Goal: Task Accomplishment & Management: Use online tool/utility

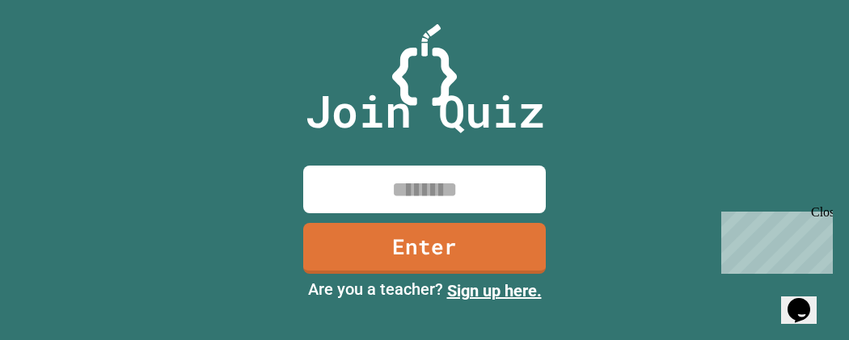
click at [822, 211] on div "Close" at bounding box center [821, 215] width 20 height 20
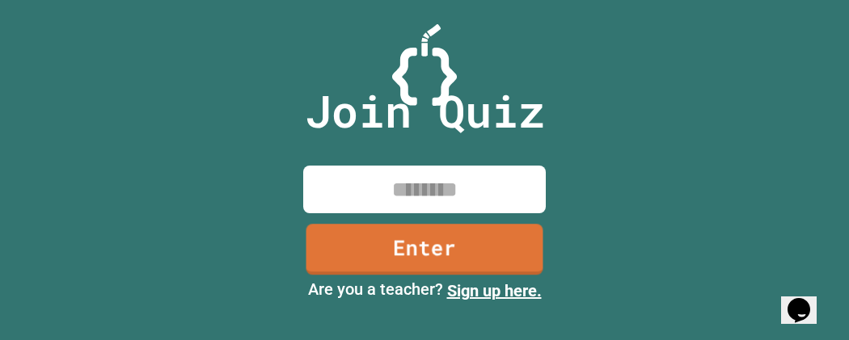
click at [464, 187] on input at bounding box center [424, 190] width 243 height 48
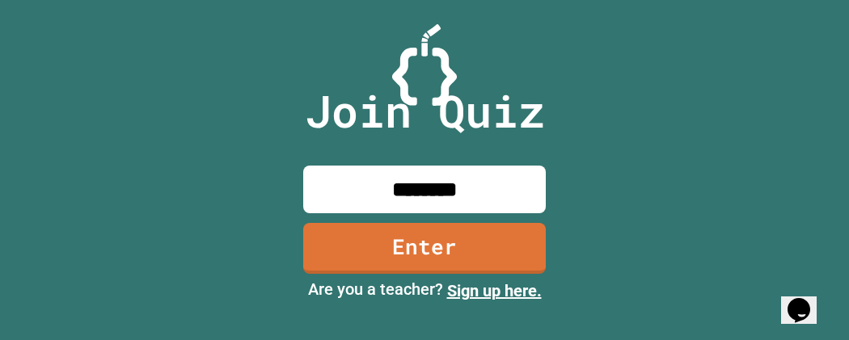
type input "********"
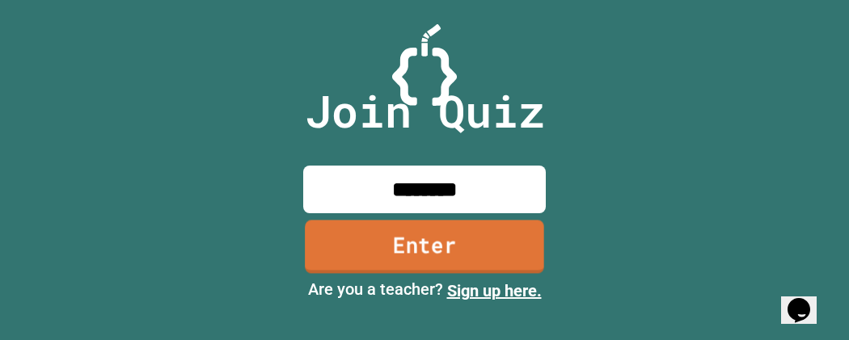
click at [474, 257] on link "Enter" at bounding box center [424, 246] width 239 height 53
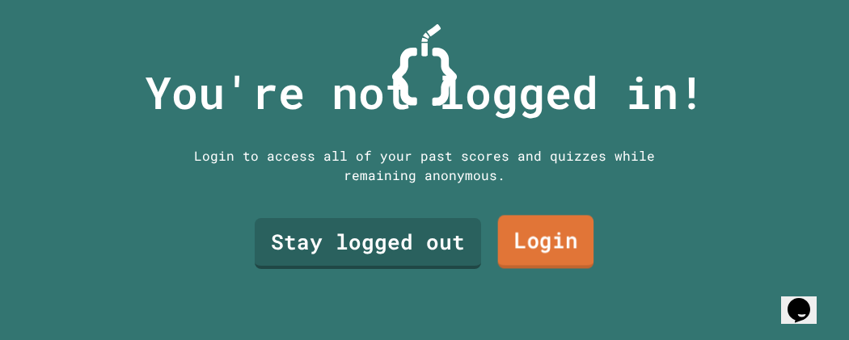
click at [539, 243] on link "Login" at bounding box center [546, 242] width 96 height 53
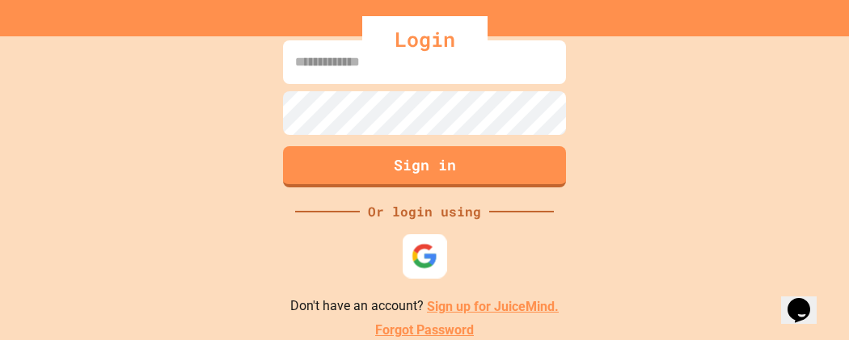
click at [430, 243] on img at bounding box center [425, 256] width 27 height 27
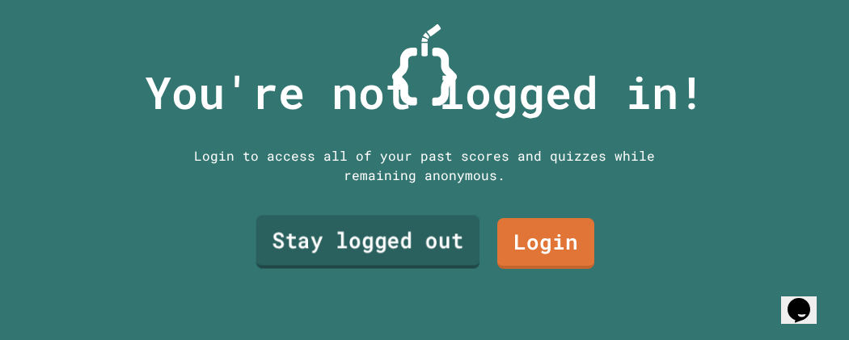
click at [430, 243] on link "Stay logged out" at bounding box center [368, 242] width 224 height 53
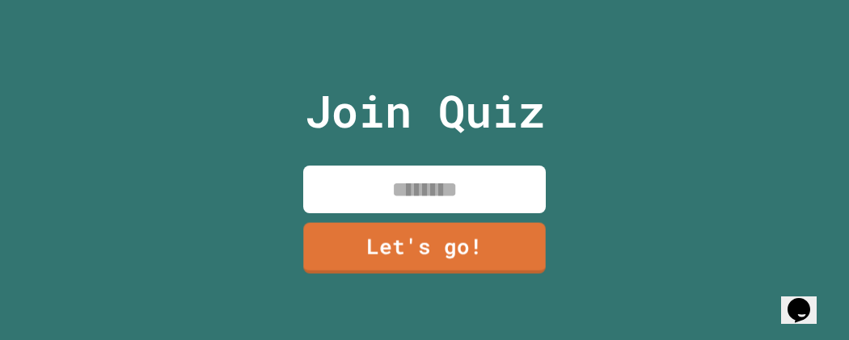
click at [403, 187] on input at bounding box center [424, 190] width 243 height 48
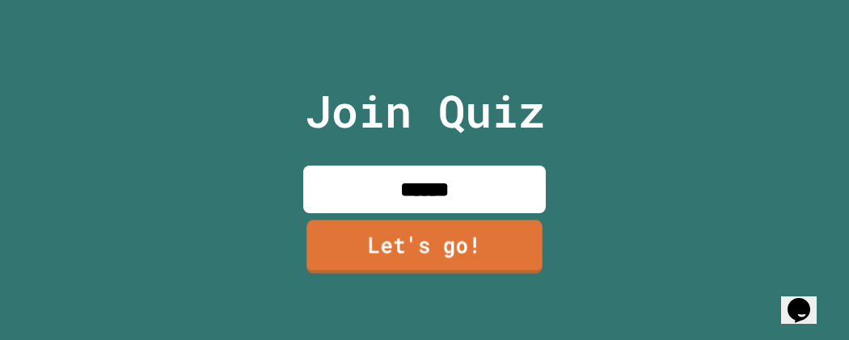
type input "******"
click at [420, 256] on link "Let's go!" at bounding box center [423, 246] width 235 height 53
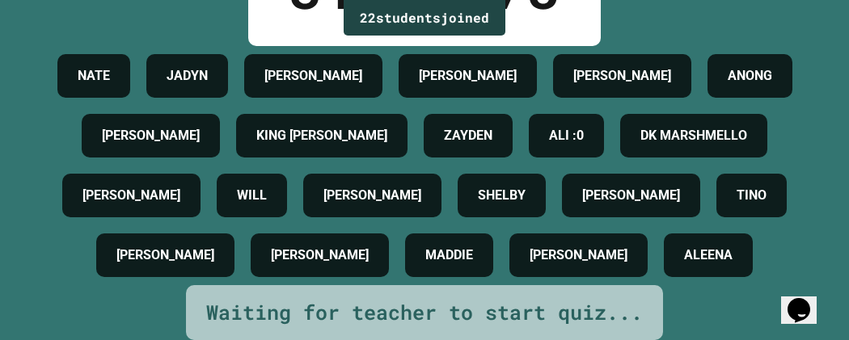
scroll to position [265, 0]
click at [435, 320] on div "Waiting for teacher to start quiz..." at bounding box center [424, 313] width 437 height 31
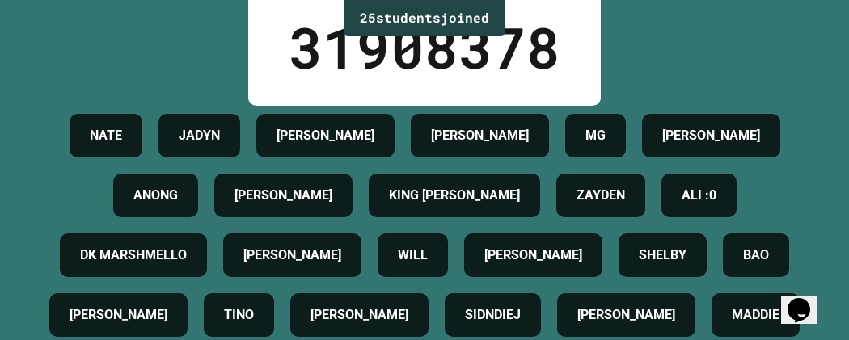
scroll to position [0, 0]
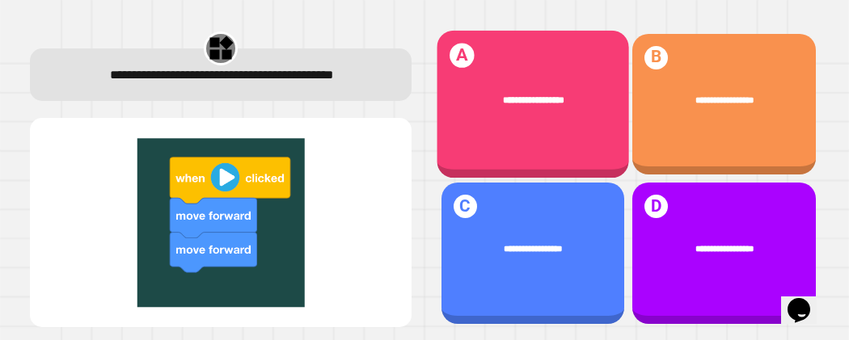
click at [572, 70] on div "**********" at bounding box center [533, 104] width 192 height 148
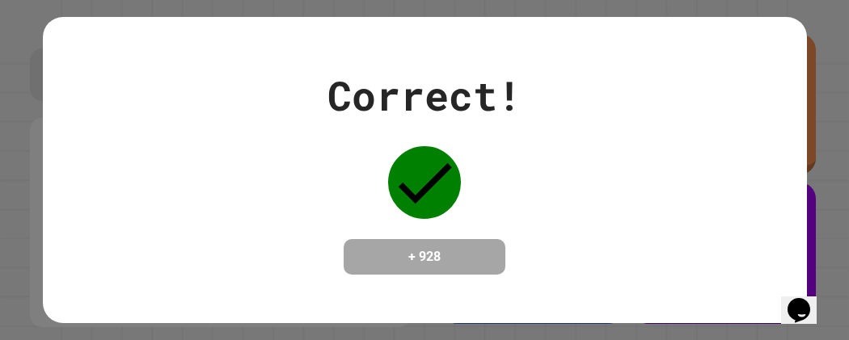
click at [412, 166] on icon at bounding box center [424, 182] width 73 height 73
click at [461, 247] on h4 "+ 928" at bounding box center [424, 256] width 129 height 19
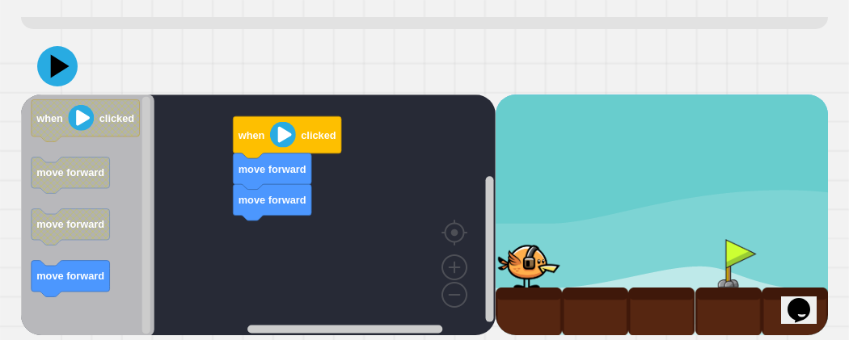
scroll to position [83, 0]
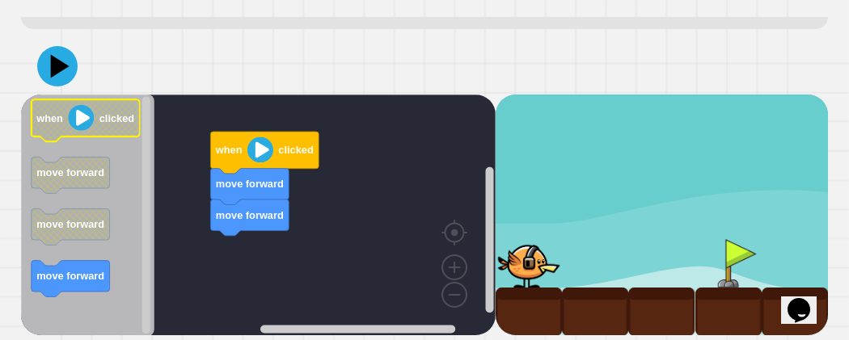
click at [248, 148] on div "move forward move forward when clicked when clicked move forward move forward m…" at bounding box center [258, 216] width 475 height 242
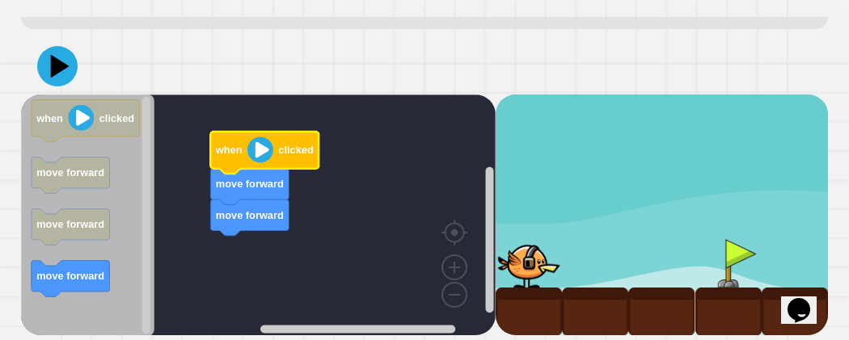
click at [248, 148] on image "Blockly Workspace" at bounding box center [260, 150] width 26 height 26
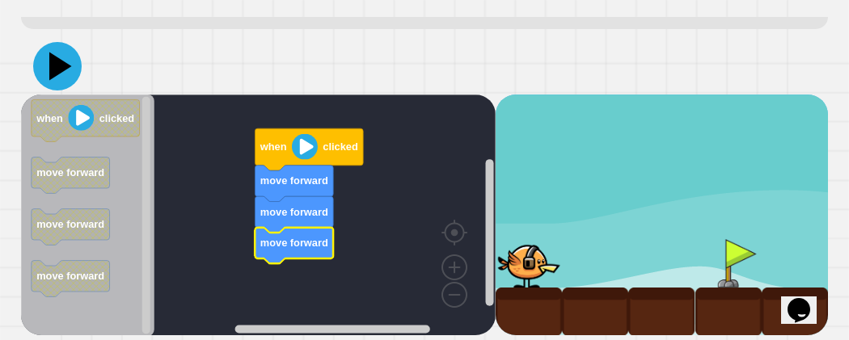
click at [46, 63] on icon at bounding box center [57, 66] width 49 height 49
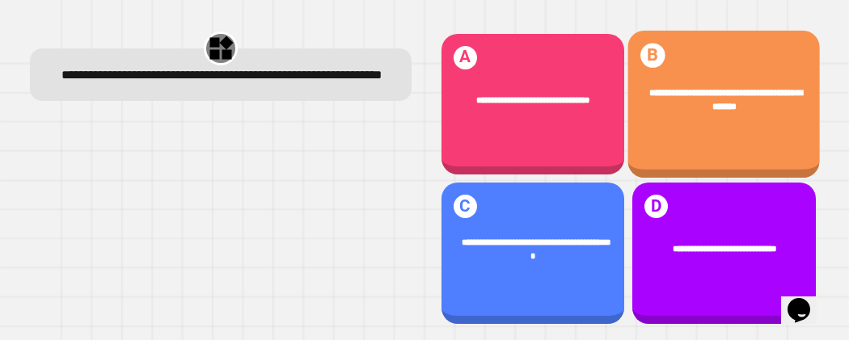
click at [683, 149] on div "**********" at bounding box center [724, 104] width 192 height 148
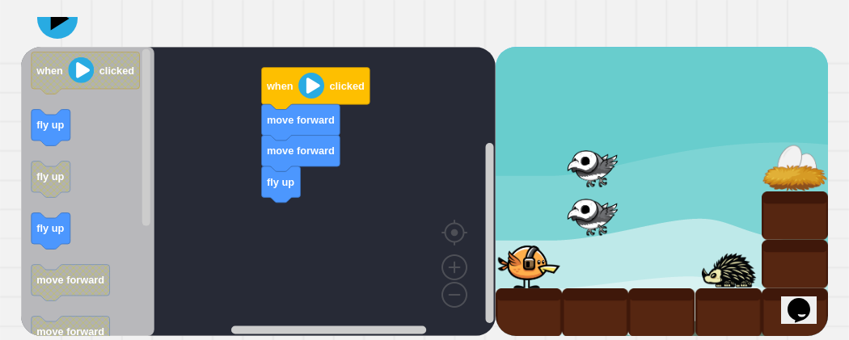
scroll to position [0, 0]
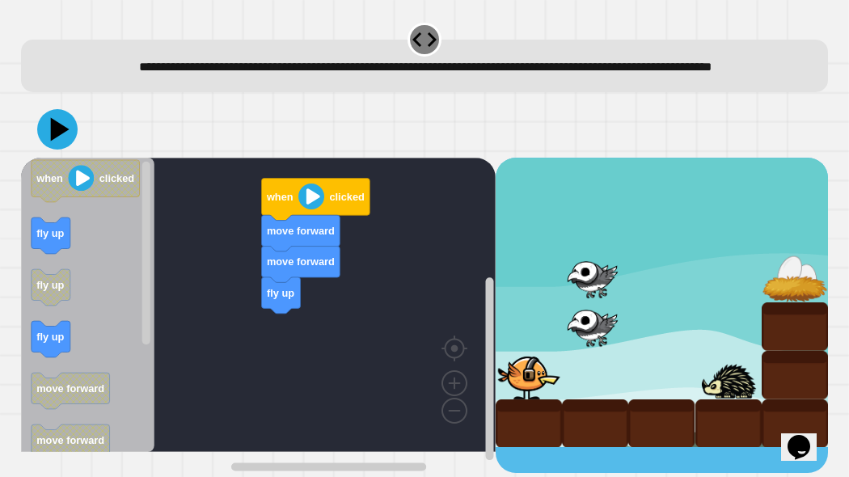
click at [181, 340] on div "fly up move forward move forward when clicked when clicked fly up fly up fly up…" at bounding box center [258, 315] width 475 height 315
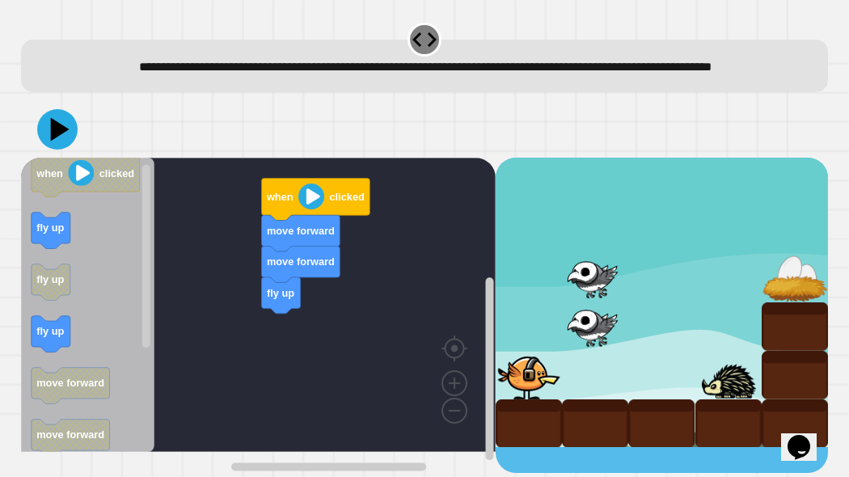
click at [191, 340] on rect "Blockly Workspace" at bounding box center [258, 305] width 475 height 294
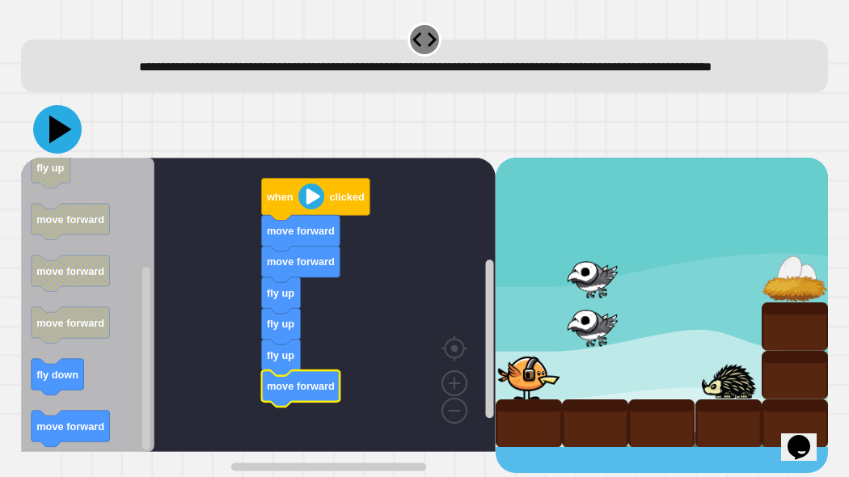
click at [64, 137] on icon at bounding box center [57, 129] width 49 height 49
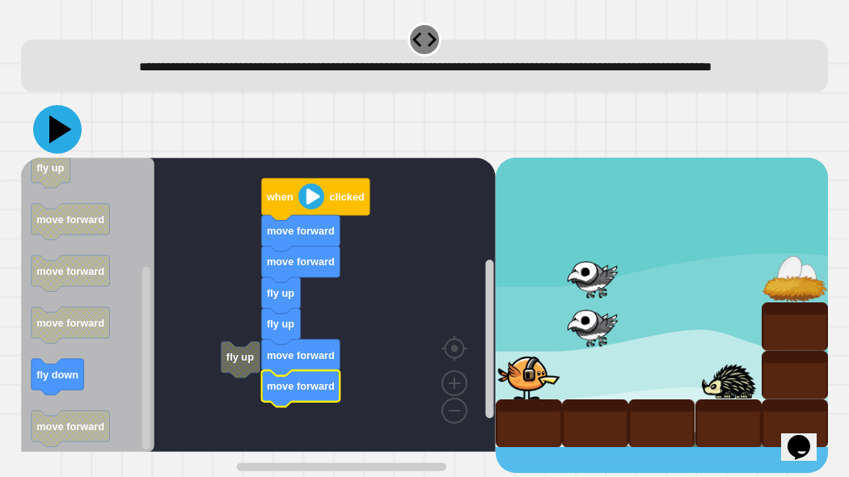
click at [70, 154] on icon at bounding box center [57, 129] width 49 height 49
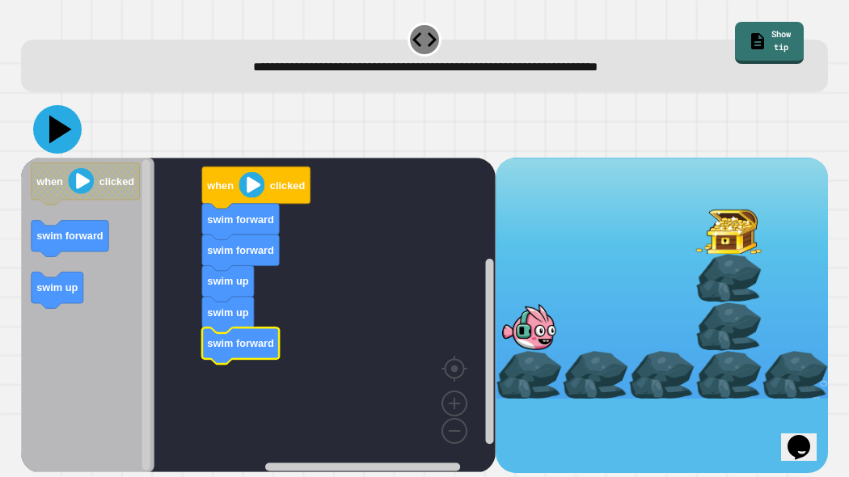
click at [46, 111] on icon at bounding box center [57, 129] width 49 height 49
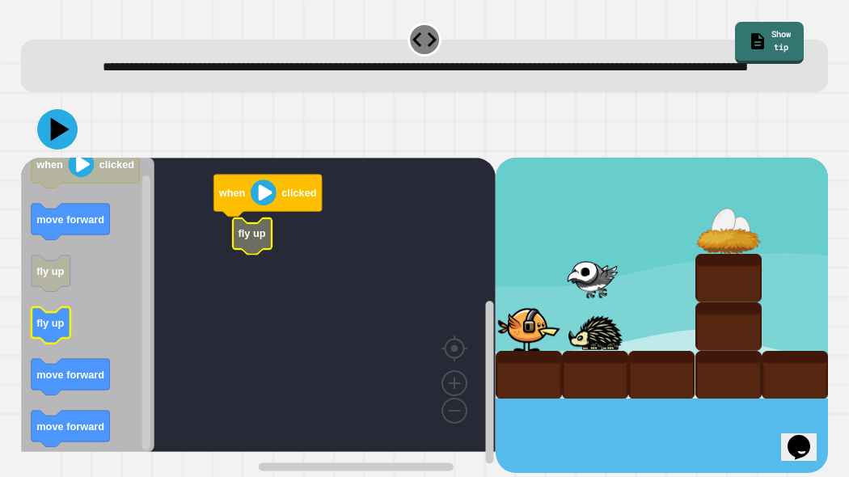
click at [57, 340] on icon "Blockly Workspace" at bounding box center [51, 325] width 39 height 36
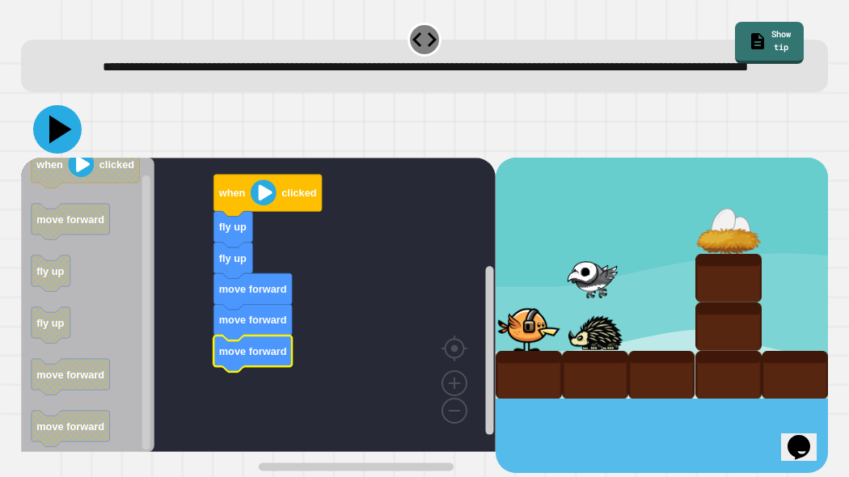
click at [68, 154] on icon at bounding box center [57, 129] width 49 height 49
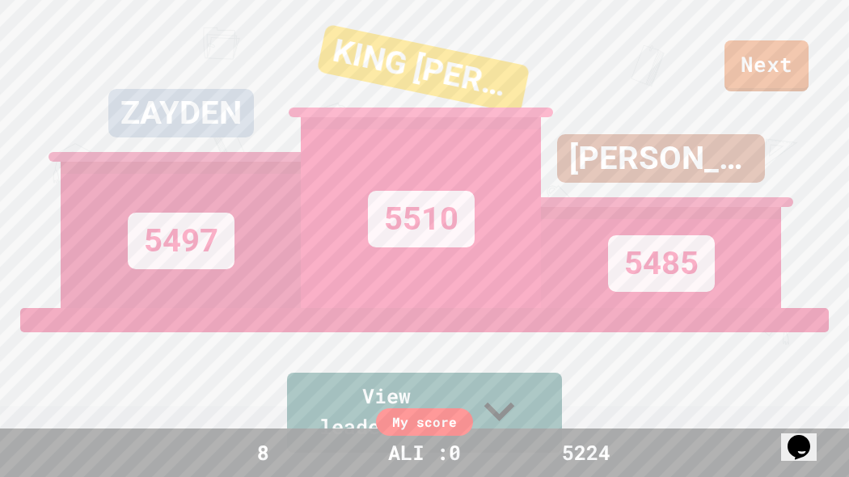
click at [754, 52] on div "AIDEN 5485" at bounding box center [661, 154] width 240 height 308
click at [755, 65] on div "AIDEN 5485" at bounding box center [661, 154] width 240 height 308
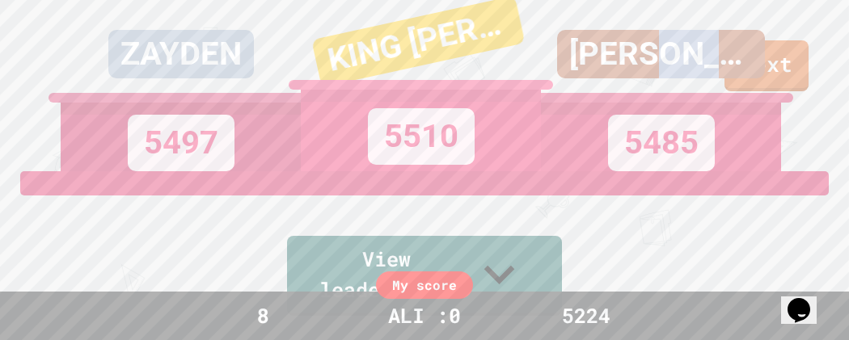
click at [770, 85] on div "AIDEN" at bounding box center [661, 66] width 240 height 73
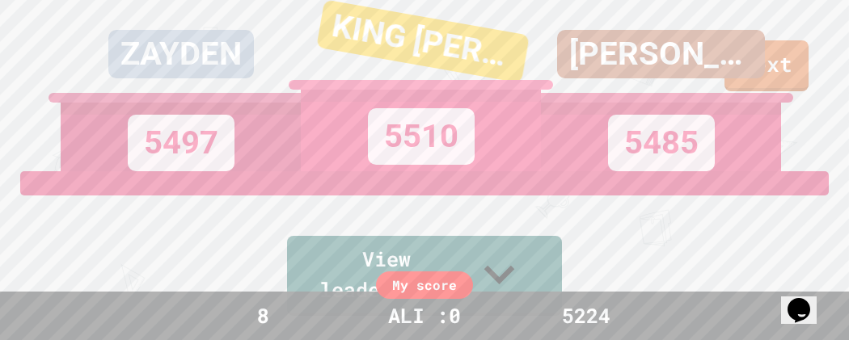
click at [770, 85] on div "AIDEN" at bounding box center [661, 66] width 240 height 73
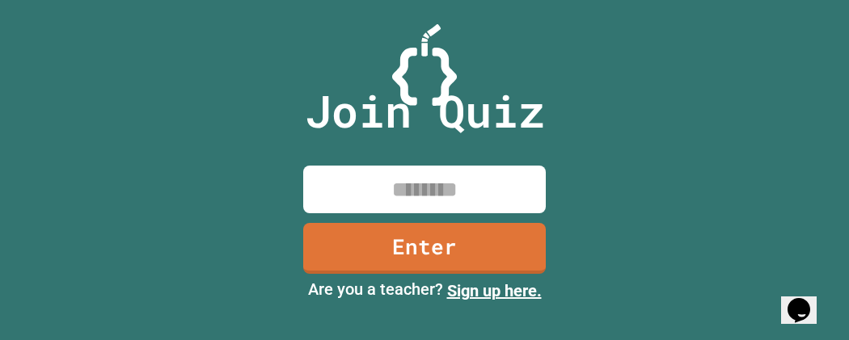
click at [445, 202] on input at bounding box center [424, 190] width 243 height 48
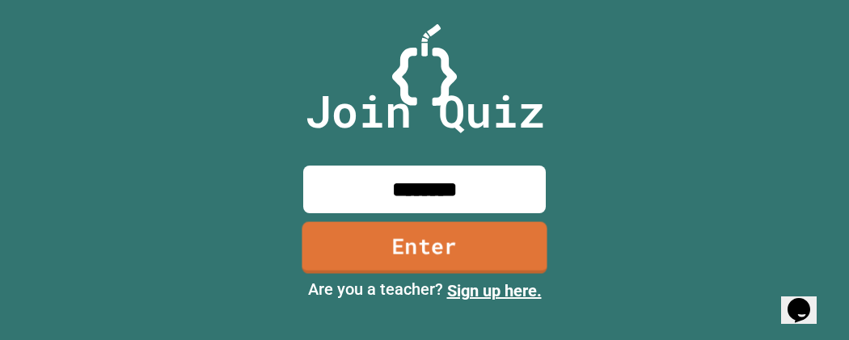
type input "********"
click at [468, 239] on link "Enter" at bounding box center [424, 248] width 245 height 52
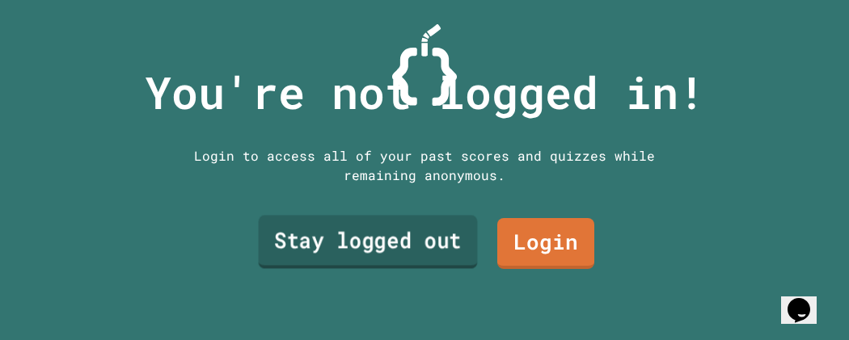
click at [421, 236] on link "Stay logged out" at bounding box center [368, 242] width 219 height 53
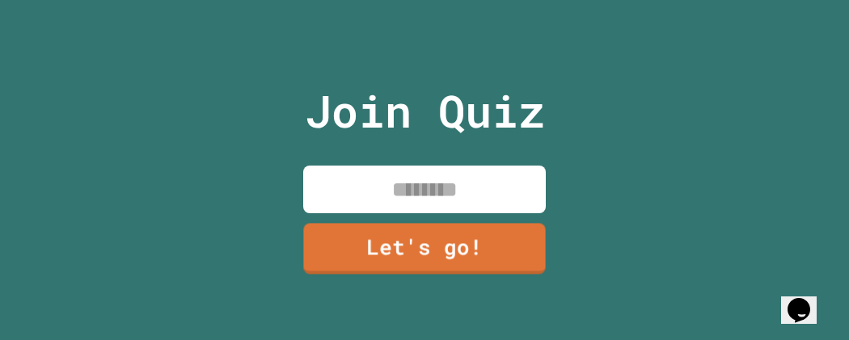
click at [436, 201] on input at bounding box center [424, 190] width 243 height 48
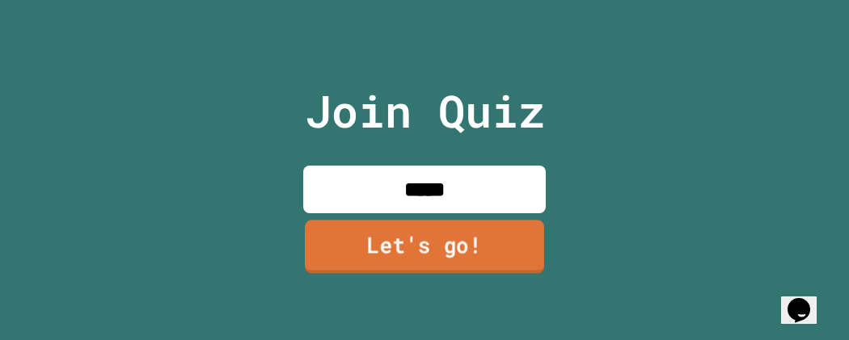
type input "*****"
click at [437, 244] on link "Let's go!" at bounding box center [424, 246] width 239 height 53
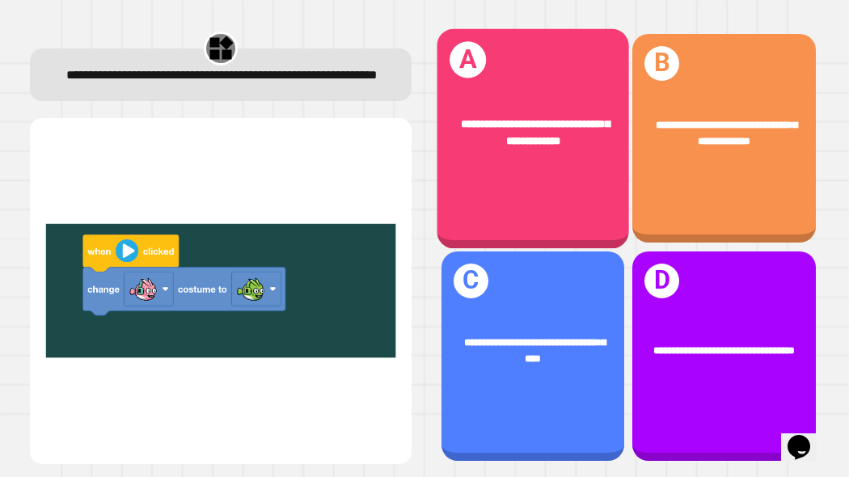
click at [524, 133] on div "**********" at bounding box center [533, 133] width 149 height 34
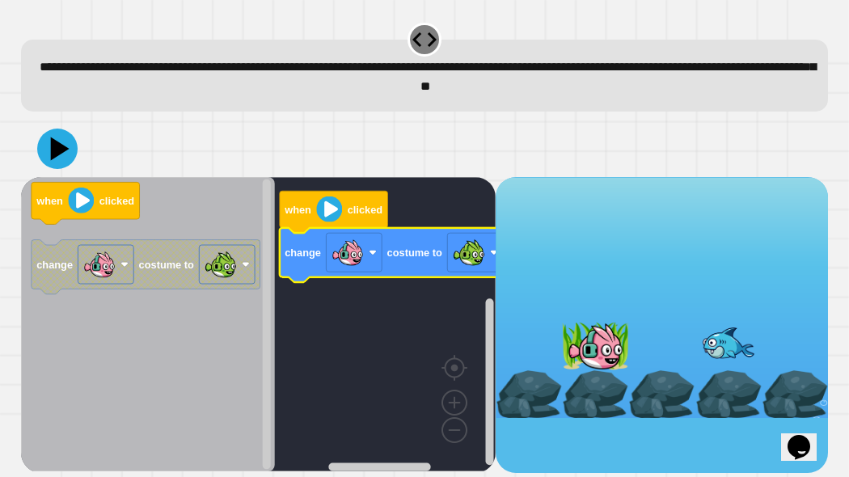
click at [82, 152] on div at bounding box center [424, 148] width 807 height 57
click at [65, 159] on icon at bounding box center [57, 149] width 49 height 49
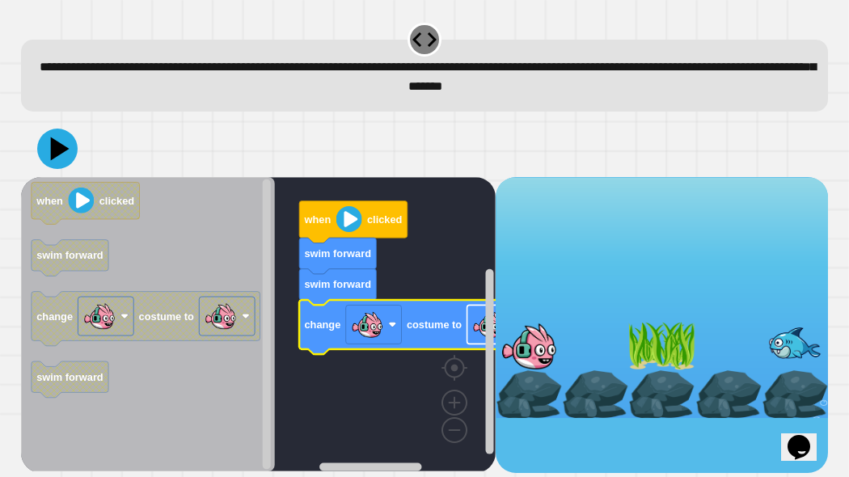
click at [474, 330] on image "Blockly Workspace" at bounding box center [488, 324] width 32 height 32
click at [66, 156] on icon at bounding box center [57, 148] width 45 height 45
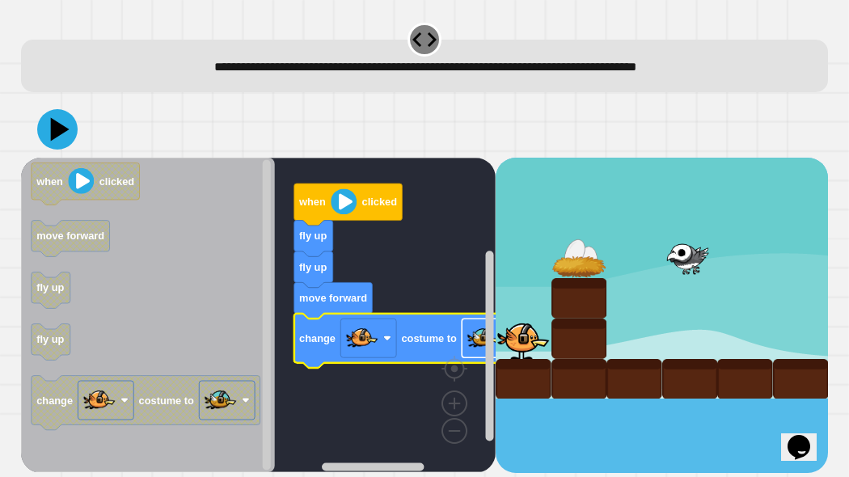
click at [464, 340] on rect "Blockly Workspace" at bounding box center [490, 338] width 56 height 39
click at [473, 340] on image "Blockly Workspace" at bounding box center [483, 338] width 32 height 32
click at [57, 130] on icon at bounding box center [60, 129] width 23 height 28
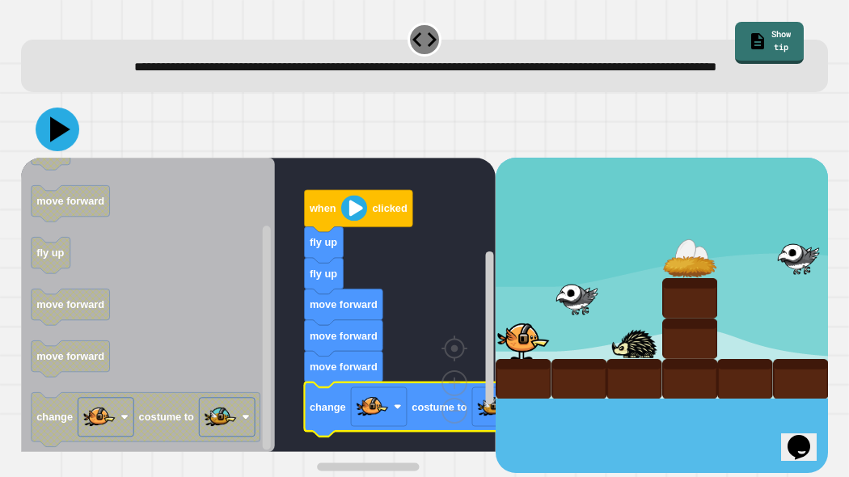
click at [52, 142] on icon at bounding box center [60, 128] width 20 height 25
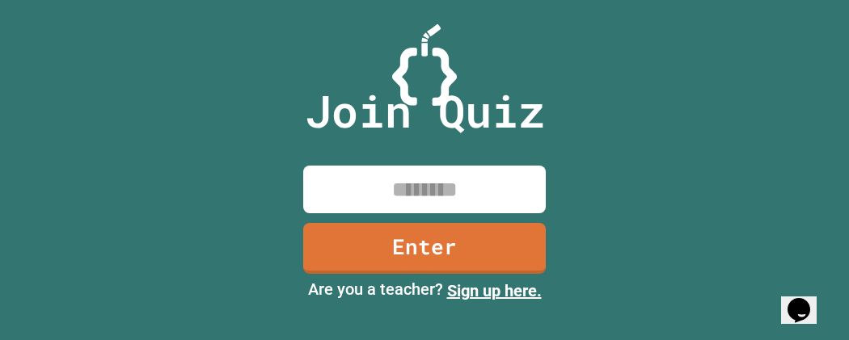
click at [422, 181] on input at bounding box center [424, 190] width 243 height 48
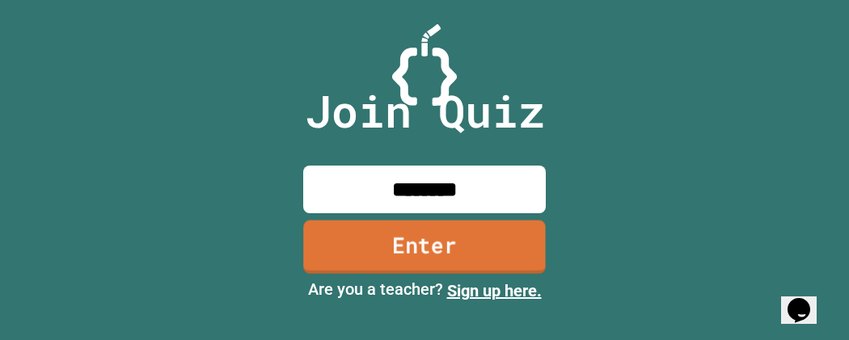
type input "********"
click at [480, 244] on link "Enter" at bounding box center [424, 246] width 243 height 53
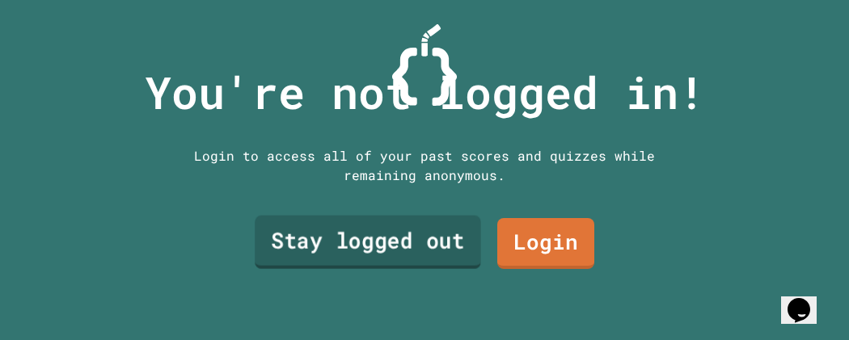
click at [459, 247] on link "Stay logged out" at bounding box center [368, 242] width 226 height 53
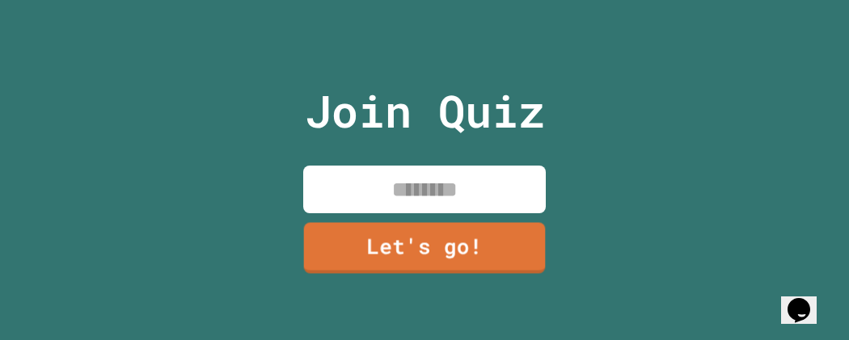
click at [432, 205] on input at bounding box center [424, 190] width 243 height 48
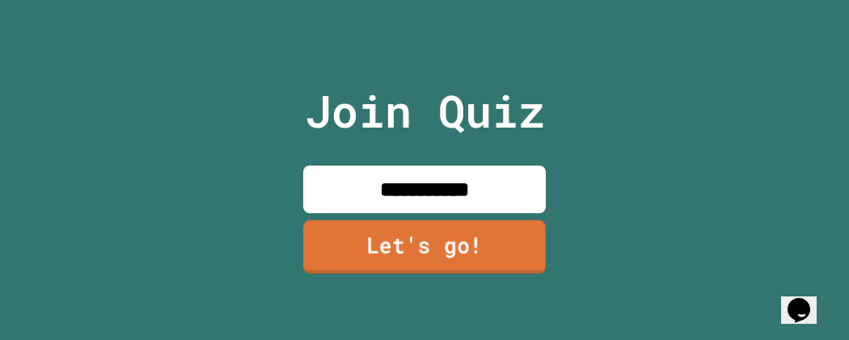
type input "**********"
click at [479, 251] on link "Let's go!" at bounding box center [424, 246] width 243 height 53
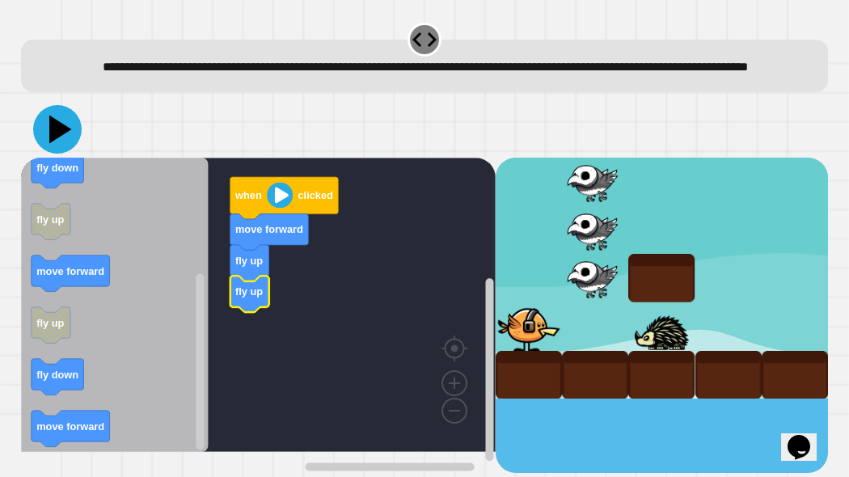
click at [48, 154] on icon at bounding box center [57, 129] width 49 height 49
click at [163, 318] on icon "Blockly Workspace" at bounding box center [114, 305] width 187 height 294
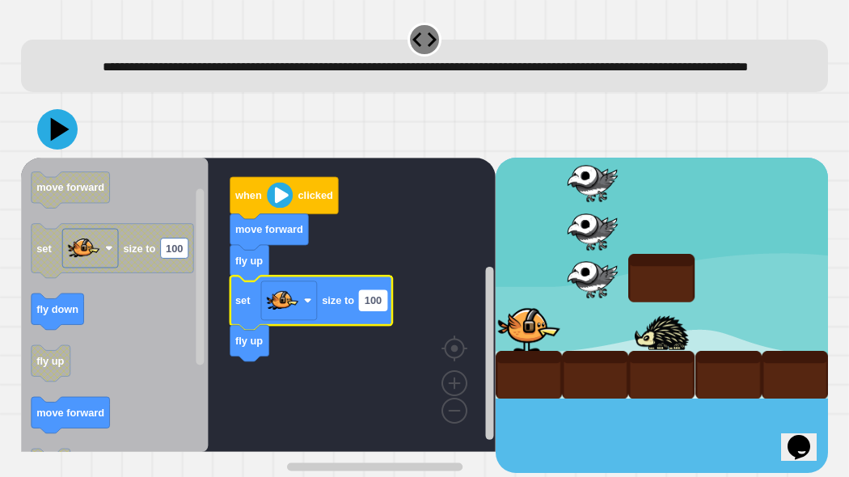
click at [365, 306] on text "100" at bounding box center [373, 300] width 17 height 12
click at [56, 140] on icon at bounding box center [57, 129] width 49 height 49
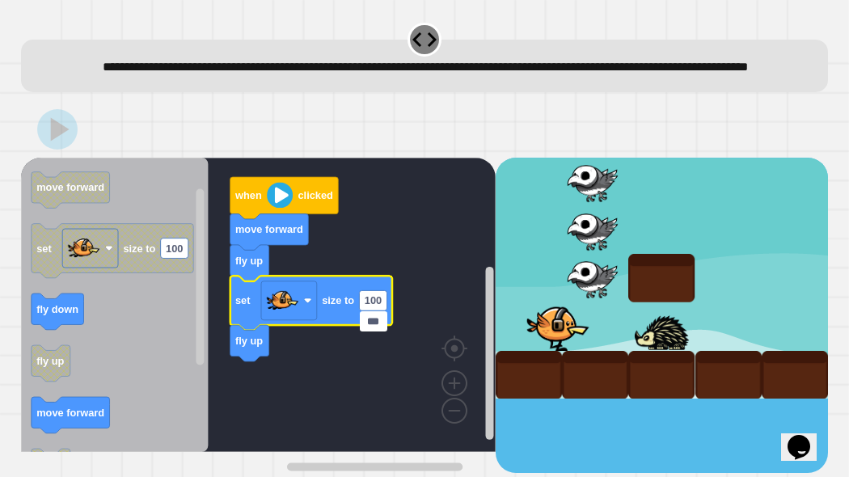
click at [300, 340] on rect "Blockly Workspace" at bounding box center [258, 305] width 475 height 294
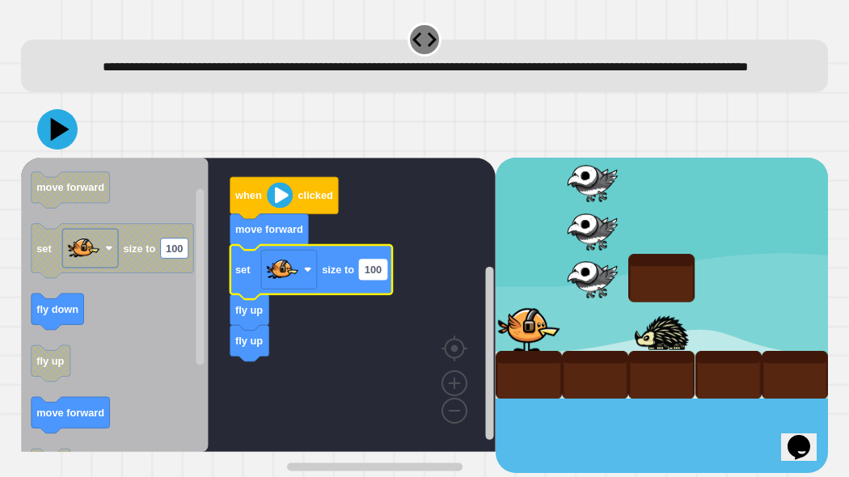
click at [362, 280] on rect "Blockly Workspace" at bounding box center [373, 270] width 27 height 20
type input "*"
click at [77, 154] on button at bounding box center [57, 129] width 49 height 49
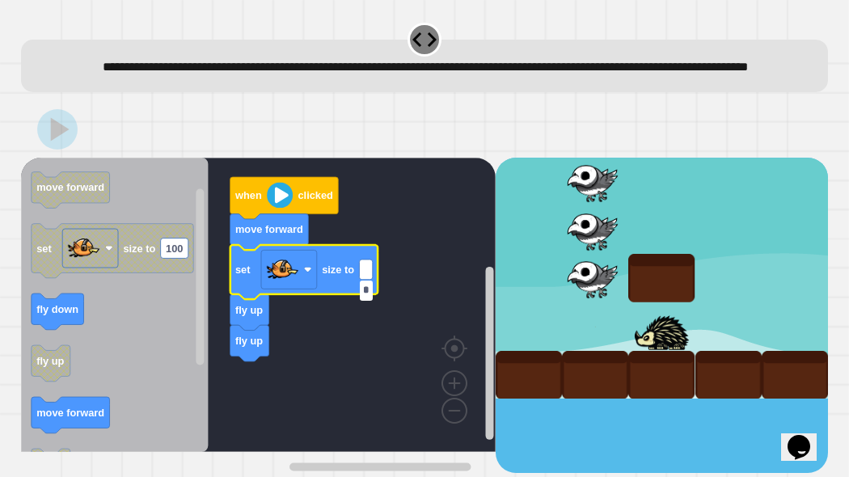
click at [368, 294] on input "*" at bounding box center [366, 291] width 13 height 20
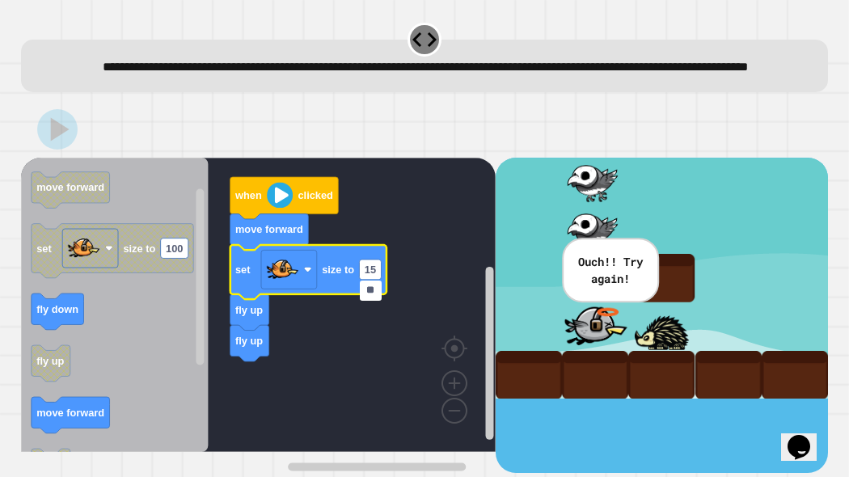
type input "***"
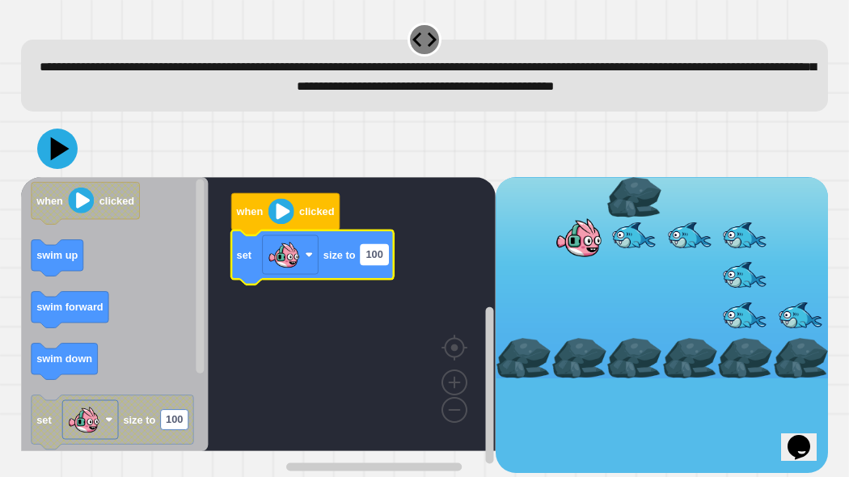
click at [378, 260] on text "100" at bounding box center [374, 254] width 17 height 12
click at [378, 276] on input "***" at bounding box center [374, 277] width 27 height 20
type input "***"
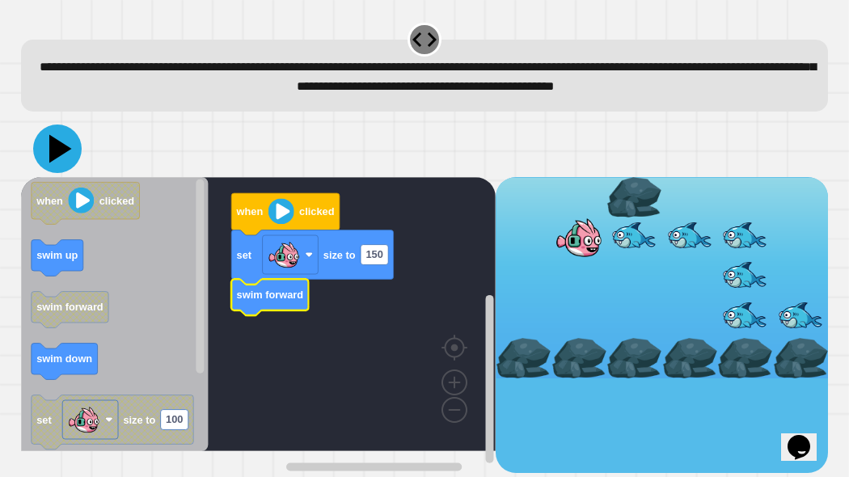
click at [59, 173] on icon at bounding box center [57, 149] width 49 height 49
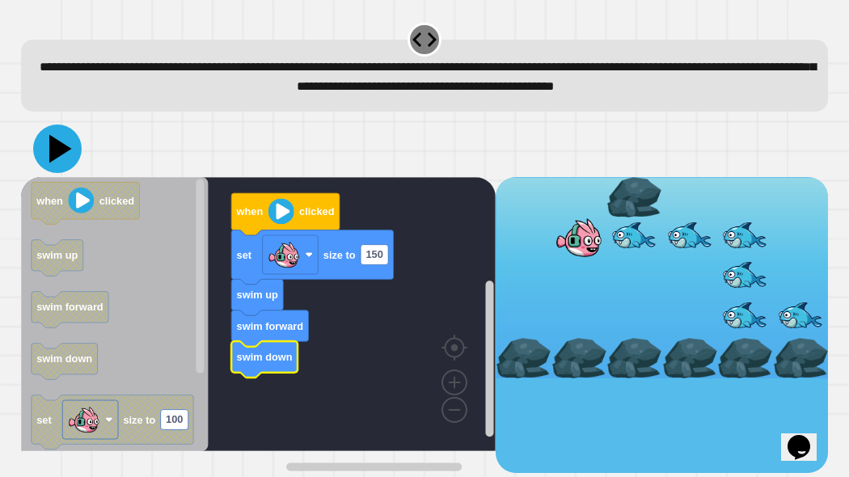
click at [53, 163] on icon at bounding box center [60, 148] width 23 height 28
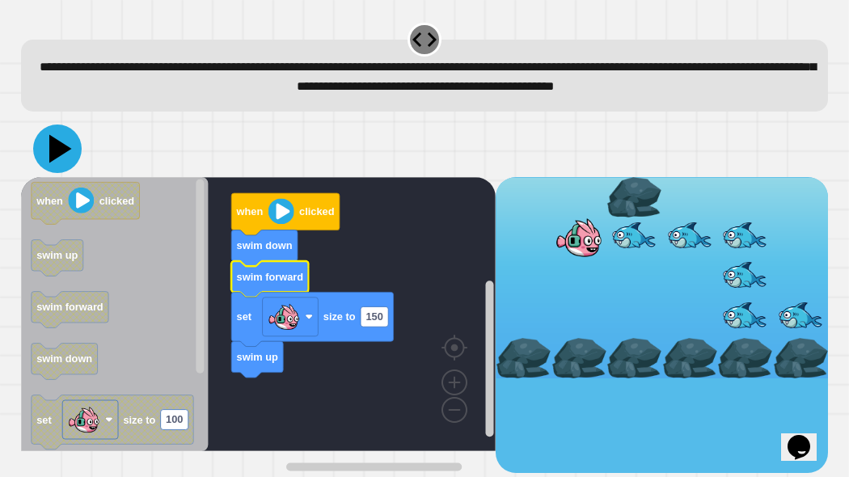
click at [55, 158] on icon at bounding box center [57, 149] width 49 height 49
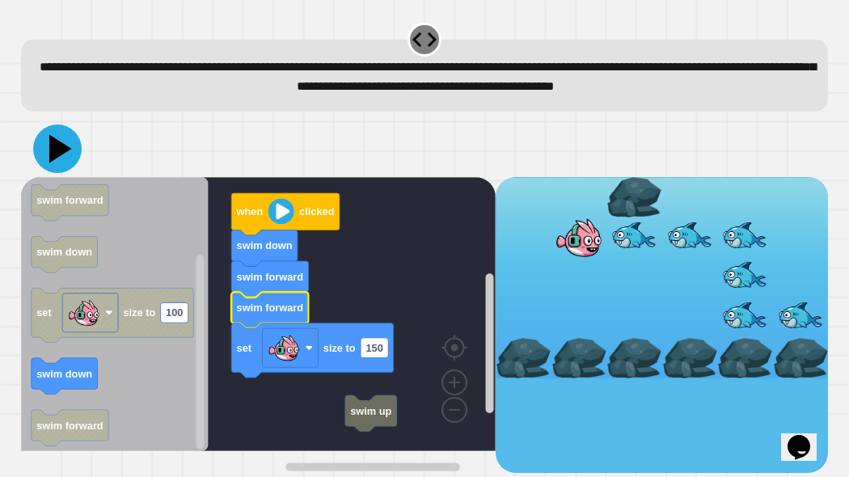
click at [67, 173] on icon at bounding box center [57, 149] width 49 height 49
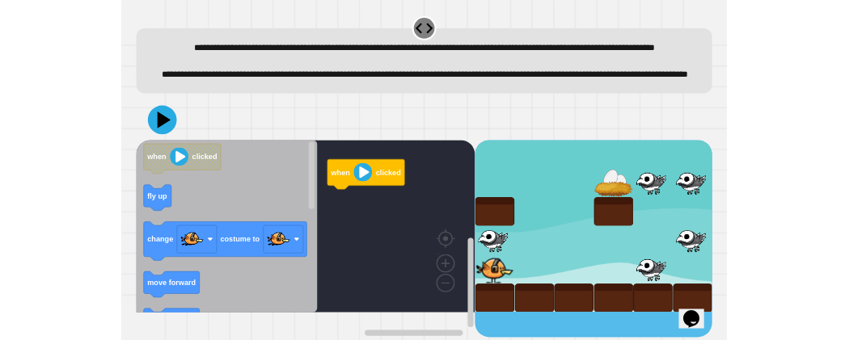
scroll to position [6, 0]
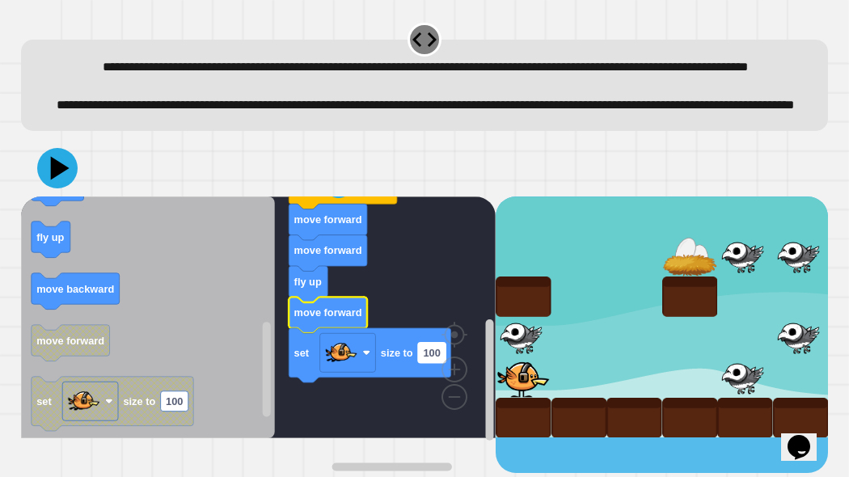
click at [433, 340] on text "100" at bounding box center [432, 352] width 17 height 12
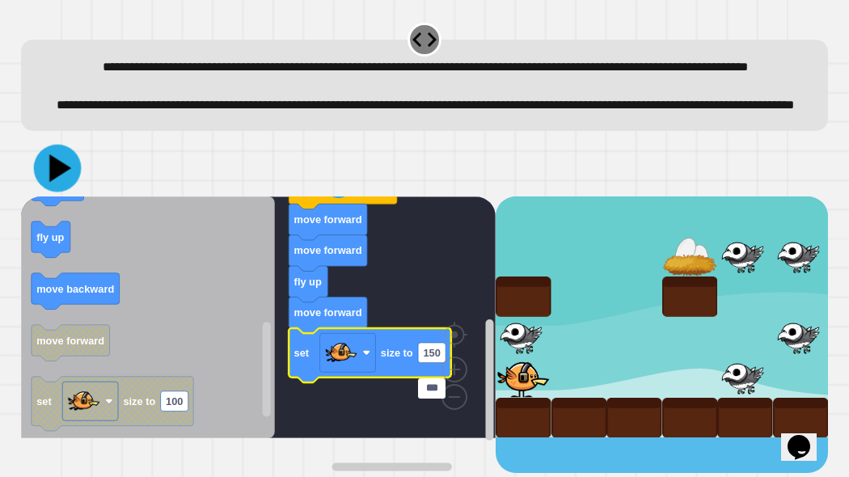
type input "***"
click at [42, 192] on icon at bounding box center [58, 168] width 48 height 48
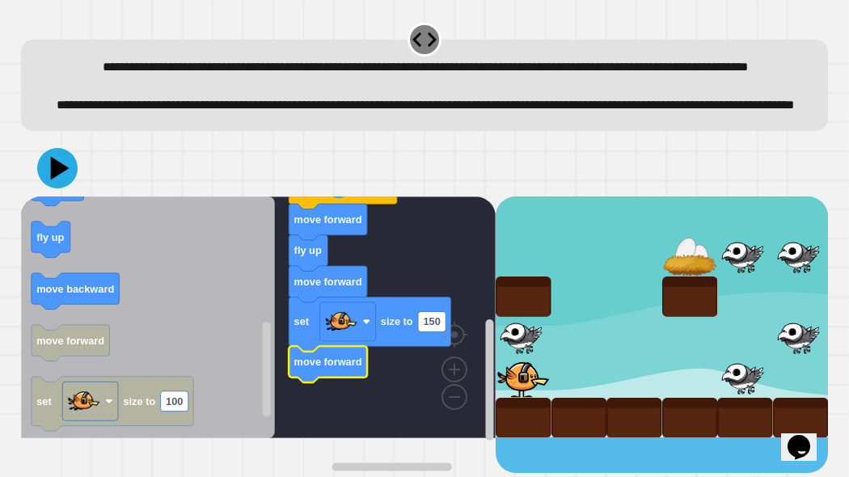
click at [70, 188] on icon at bounding box center [57, 168] width 40 height 40
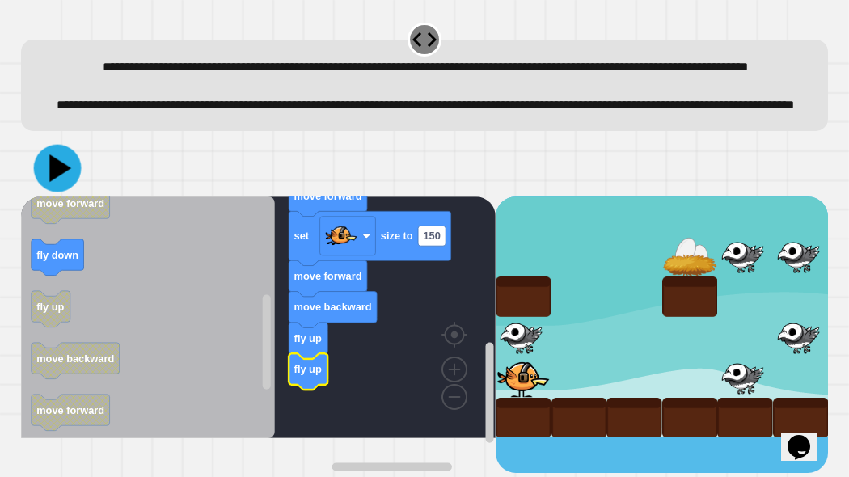
click at [73, 192] on icon at bounding box center [58, 168] width 48 height 48
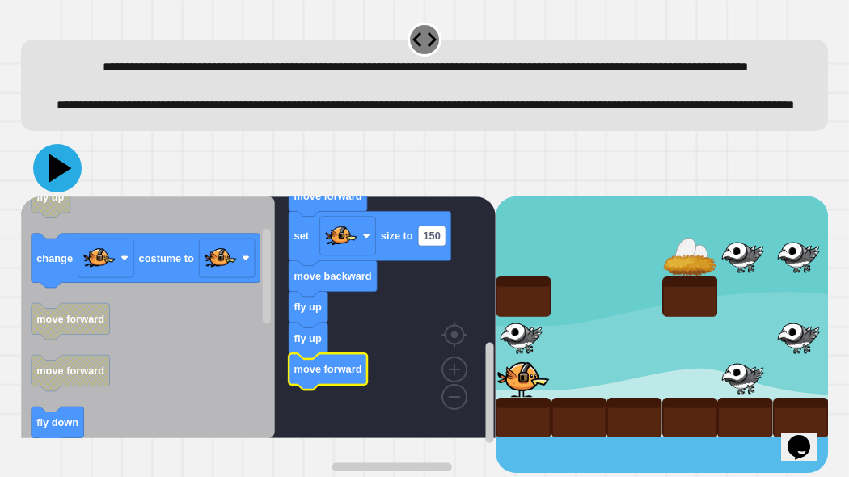
click at [69, 192] on icon at bounding box center [57, 168] width 49 height 49
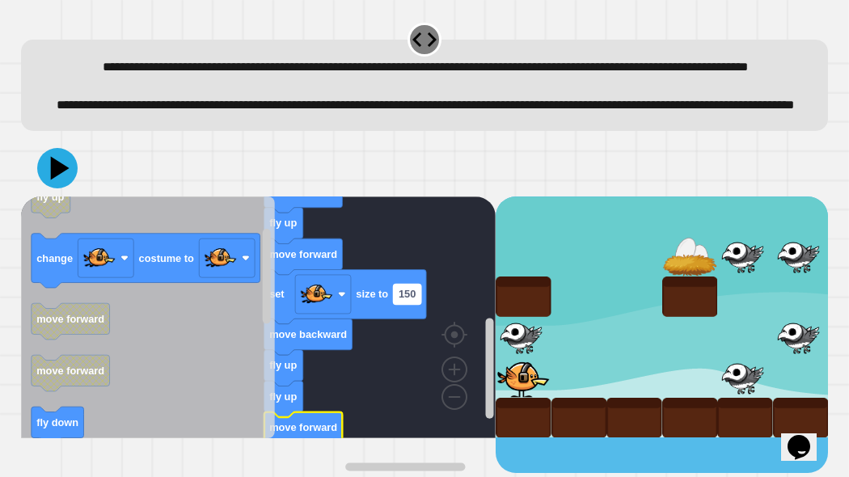
click at [411, 300] on text "150" at bounding box center [407, 294] width 17 height 12
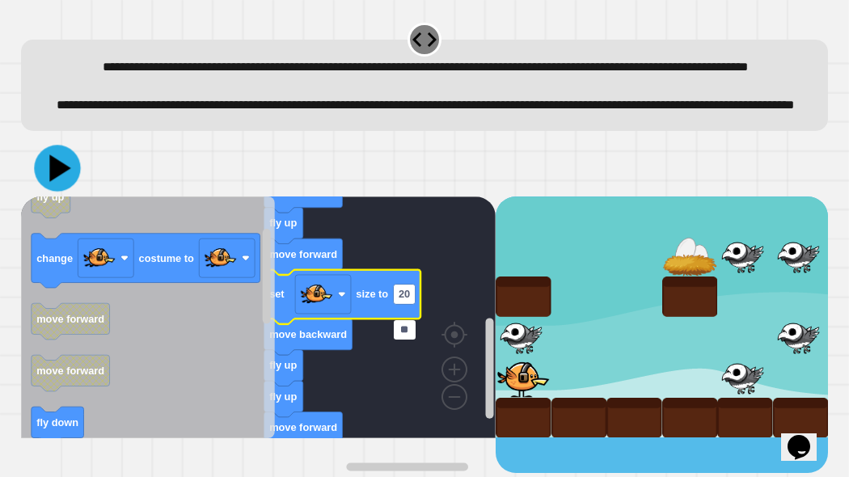
type input "**"
click at [45, 191] on icon at bounding box center [58, 168] width 46 height 46
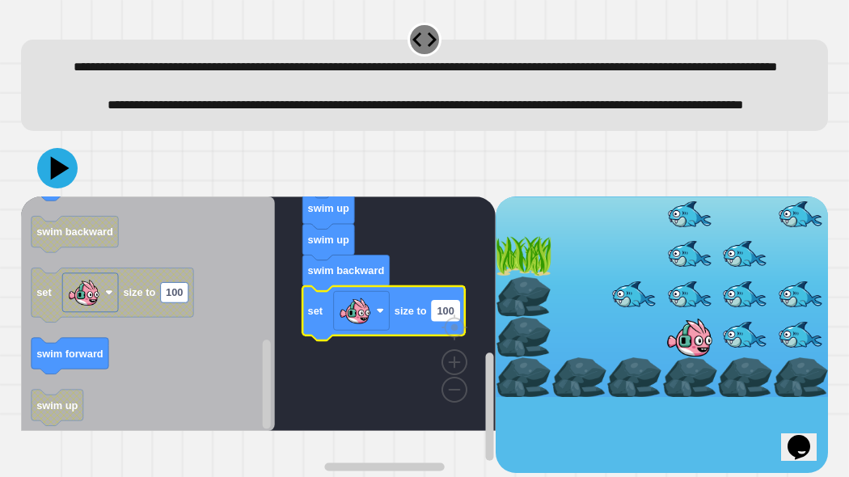
click at [439, 316] on text "100" at bounding box center [445, 310] width 17 height 12
type input "**"
click at [54, 192] on icon at bounding box center [57, 168] width 49 height 49
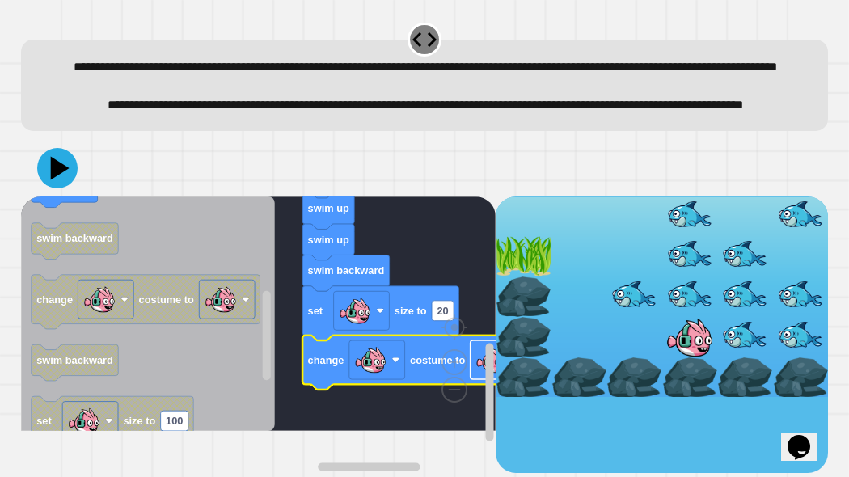
click at [480, 340] on image "Blockly Workspace" at bounding box center [492, 360] width 32 height 32
click at [60, 182] on icon at bounding box center [60, 168] width 23 height 28
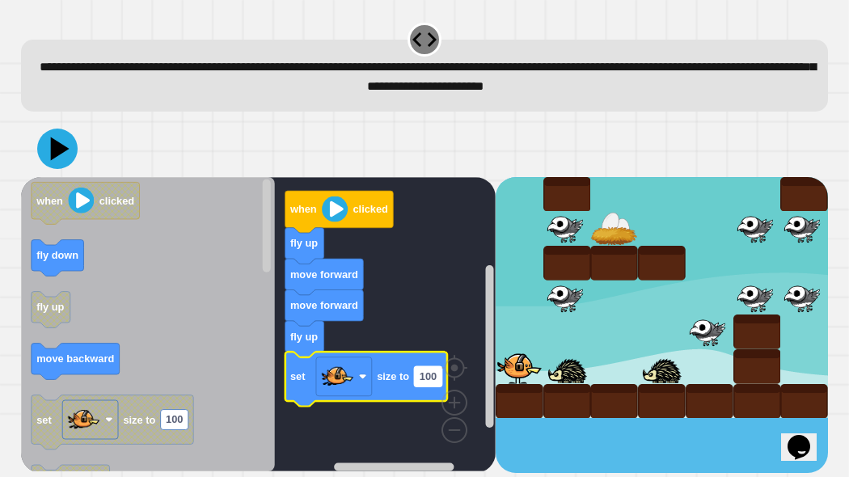
click at [424, 340] on text "100" at bounding box center [428, 376] width 17 height 12
type input "**"
click at [378, 340] on rect "Blockly Workspace" at bounding box center [258, 324] width 475 height 294
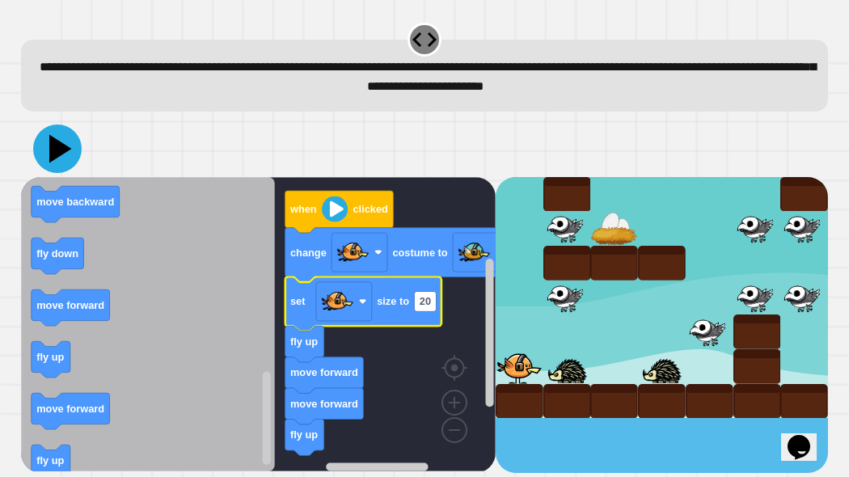
click at [67, 146] on icon at bounding box center [57, 149] width 49 height 49
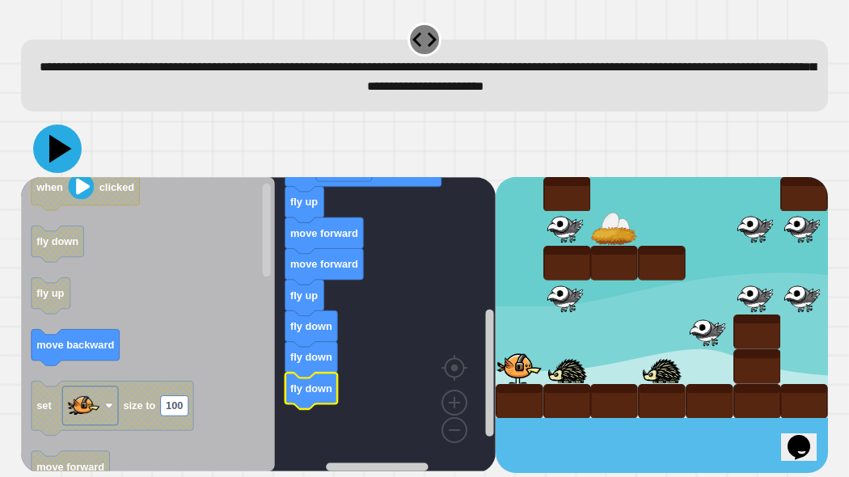
click at [72, 157] on icon at bounding box center [57, 149] width 49 height 49
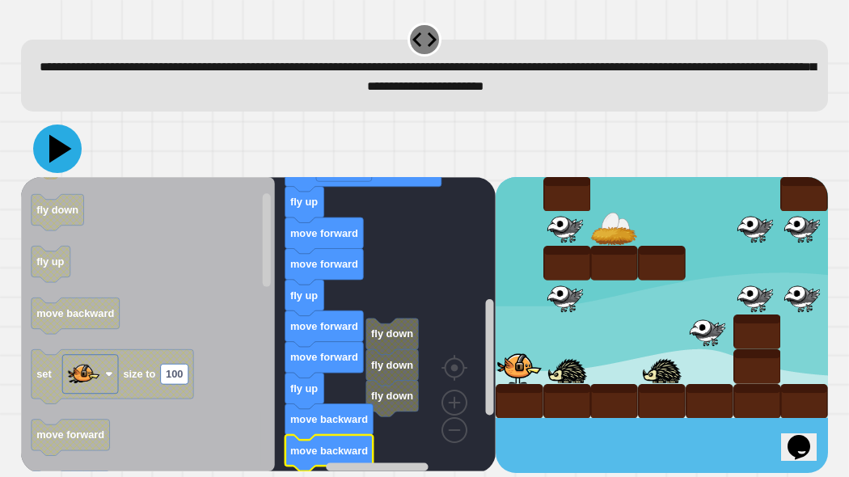
click at [54, 155] on icon at bounding box center [60, 148] width 23 height 28
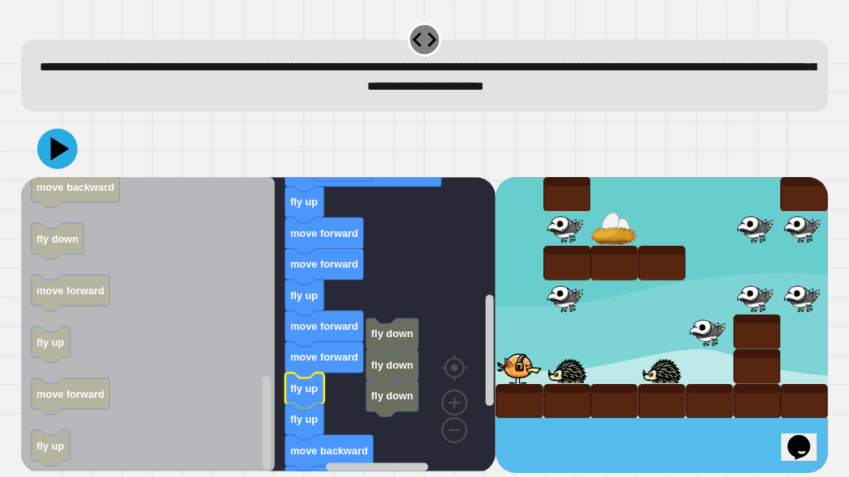
click at [61, 165] on icon at bounding box center [57, 149] width 40 height 40
